Goal: Transaction & Acquisition: Purchase product/service

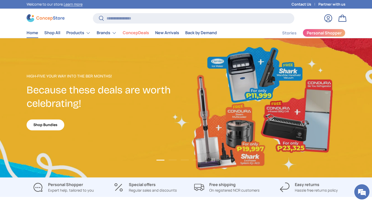
scroll to position [1309, 2069]
click at [129, 33] on link "ConcepDeals" at bounding box center [136, 33] width 26 height 10
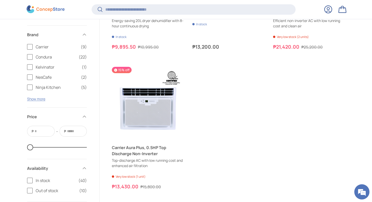
scroll to position [1461, 0]
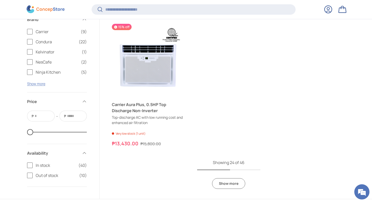
click at [239, 182] on link "Show more" at bounding box center [228, 183] width 33 height 11
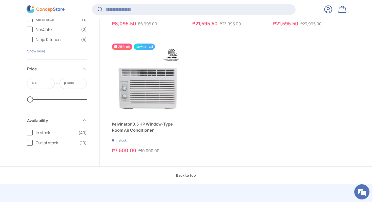
scroll to position [2409, 0]
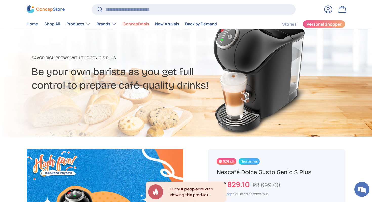
scroll to position [145, 0]
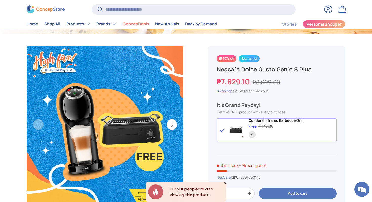
click at [173, 123] on button "Next" at bounding box center [171, 124] width 11 height 11
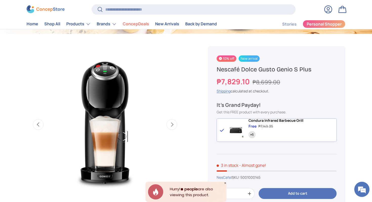
click at [173, 123] on button "Next" at bounding box center [171, 124] width 11 height 11
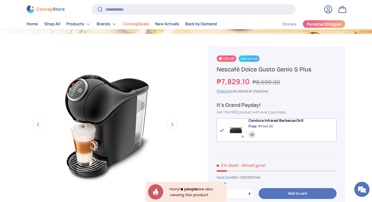
click at [173, 123] on button "Next" at bounding box center [171, 124] width 11 height 11
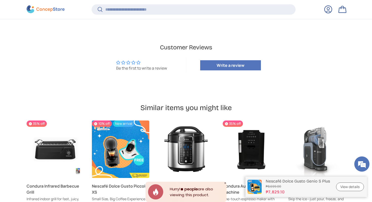
scroll to position [1229, 0]
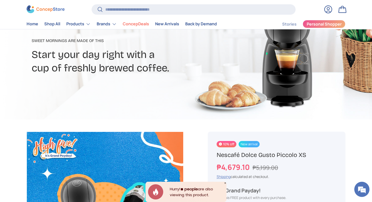
scroll to position [166, 0]
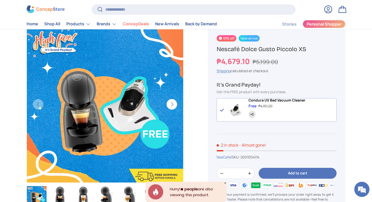
click at [171, 104] on button "Next" at bounding box center [171, 104] width 11 height 11
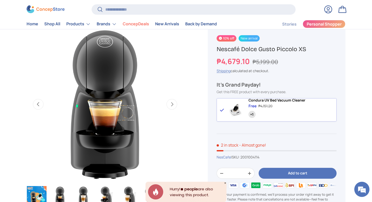
click at [171, 104] on button "Next" at bounding box center [171, 104] width 11 height 11
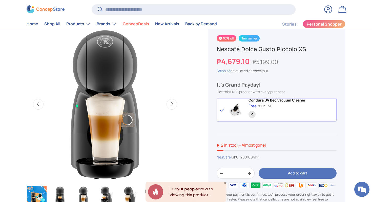
click at [171, 104] on button "Next" at bounding box center [171, 104] width 11 height 11
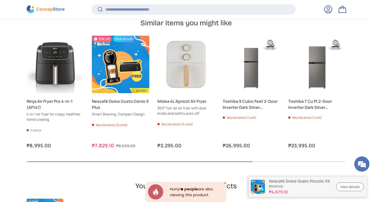
scroll to position [1359, 0]
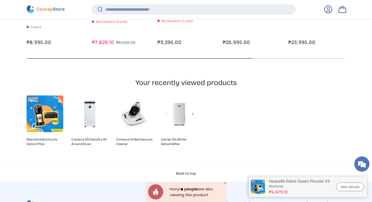
click at [180, 100] on link "Carrier 30L White Dehumidifier" at bounding box center [179, 113] width 37 height 37
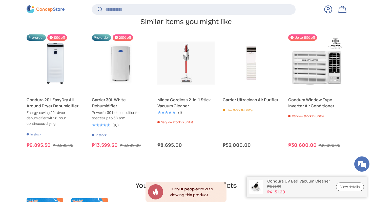
scroll to position [1533, 0]
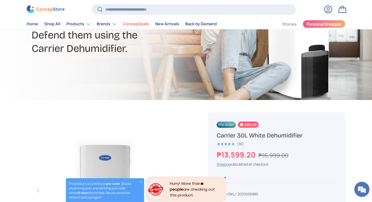
scroll to position [84, 0]
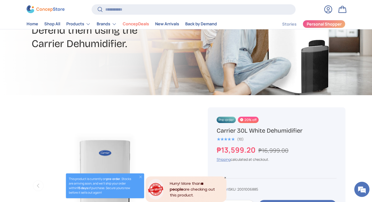
click at [223, 119] on span "Pre-order" at bounding box center [226, 120] width 19 height 6
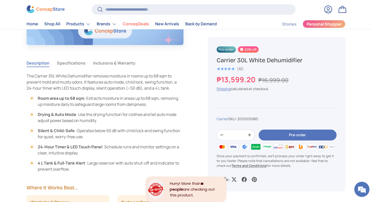
scroll to position [426, 0]
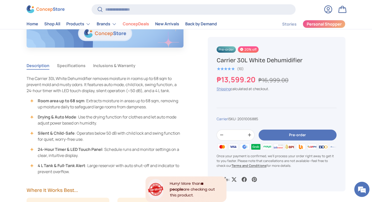
click at [81, 62] on button "Specifications" at bounding box center [71, 66] width 29 height 12
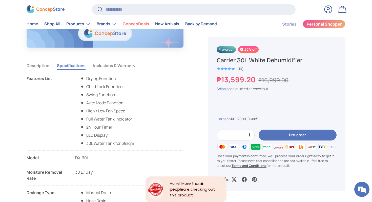
click at [99, 66] on button "Inclusions & Warranty" at bounding box center [114, 66] width 42 height 12
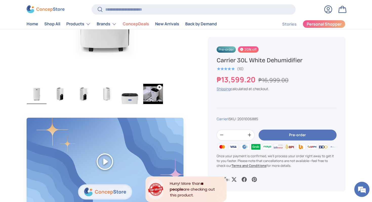
scroll to position [171, 0]
